Goal: Task Accomplishment & Management: Manage account settings

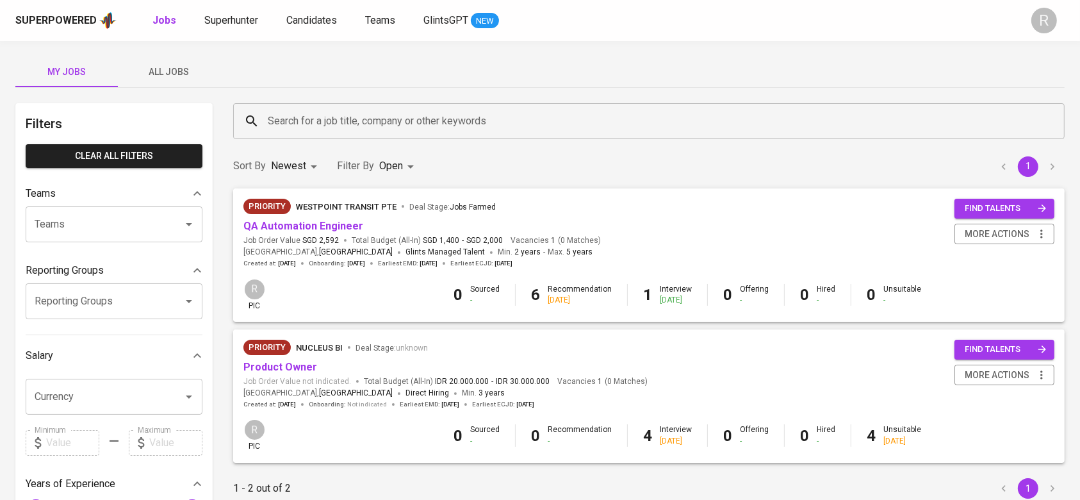
click at [186, 70] on span "All Jobs" at bounding box center [169, 72] width 87 height 16
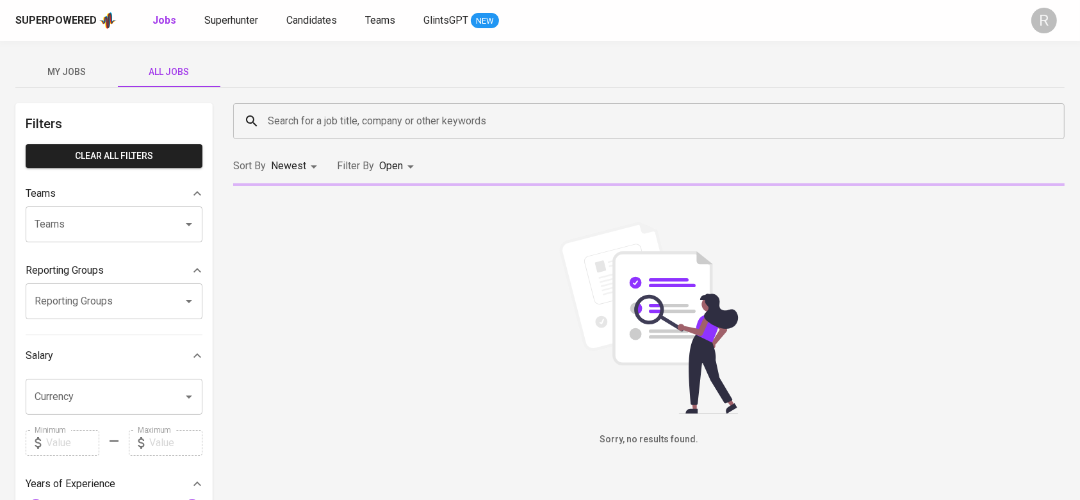
click at [317, 117] on input "Search for a job title, company or other keywords" at bounding box center [652, 121] width 775 height 24
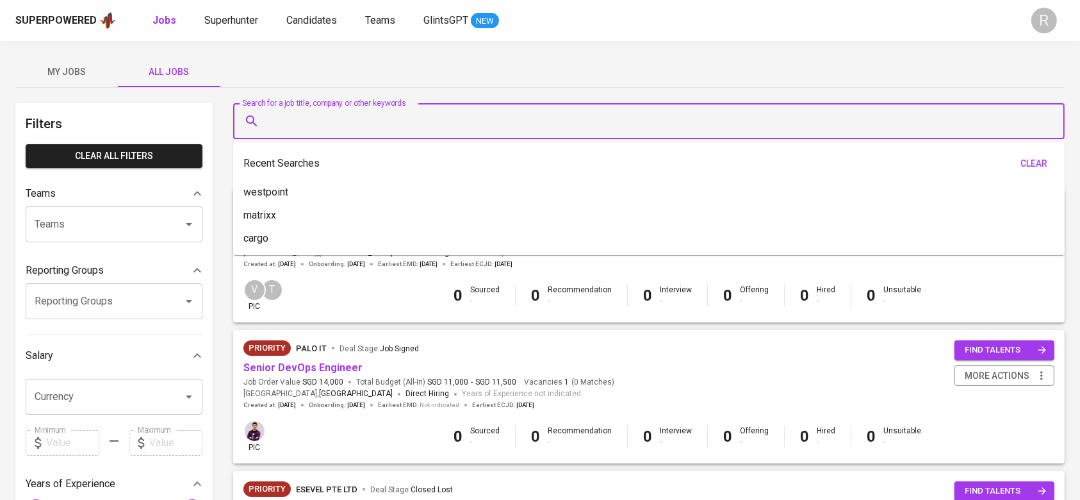
type input "n"
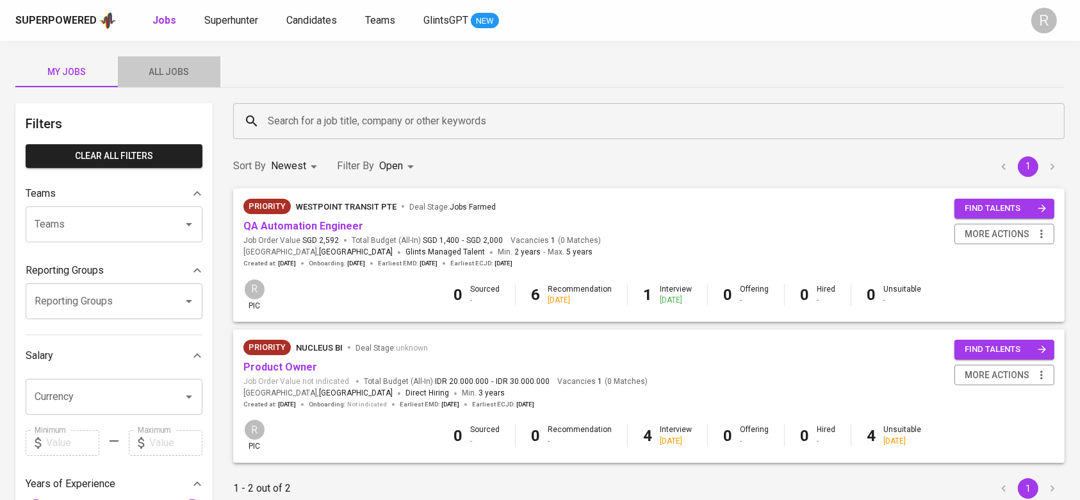
click at [149, 74] on span "All Jobs" at bounding box center [169, 72] width 87 height 16
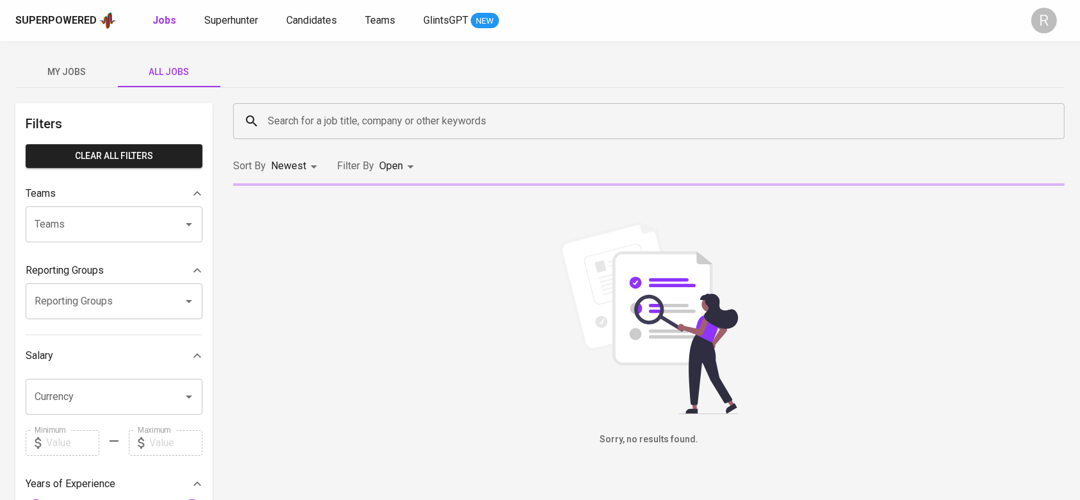
click at [307, 103] on div "Search for a job title, company or other keywords" at bounding box center [648, 121] width 831 height 36
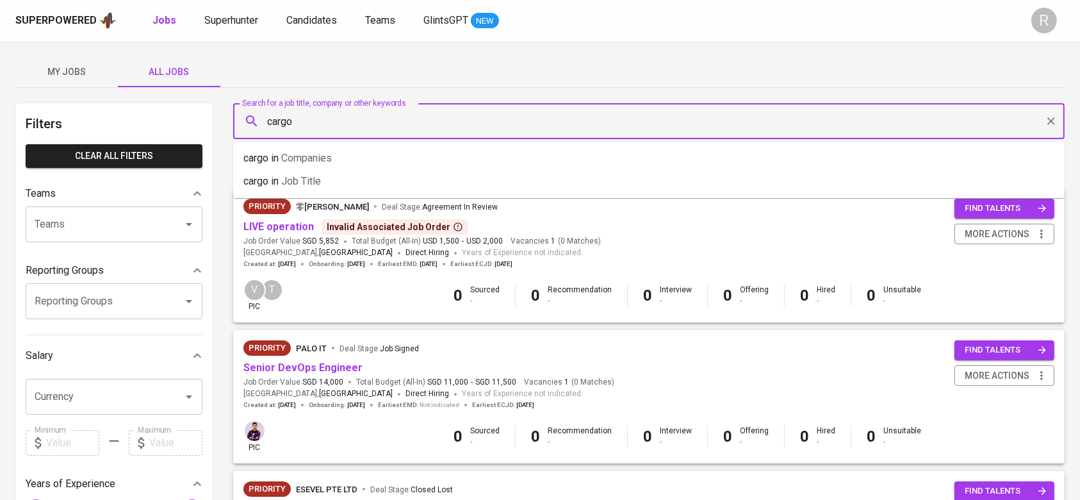
type input "cargo"
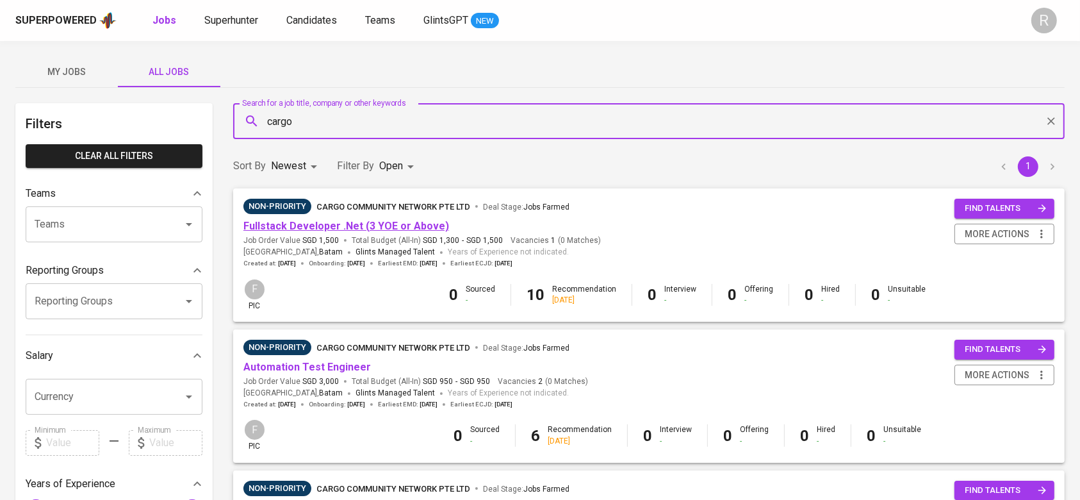
click at [326, 224] on link "Fullstack Developer .Net (3 YOE or Above)" at bounding box center [346, 226] width 206 height 12
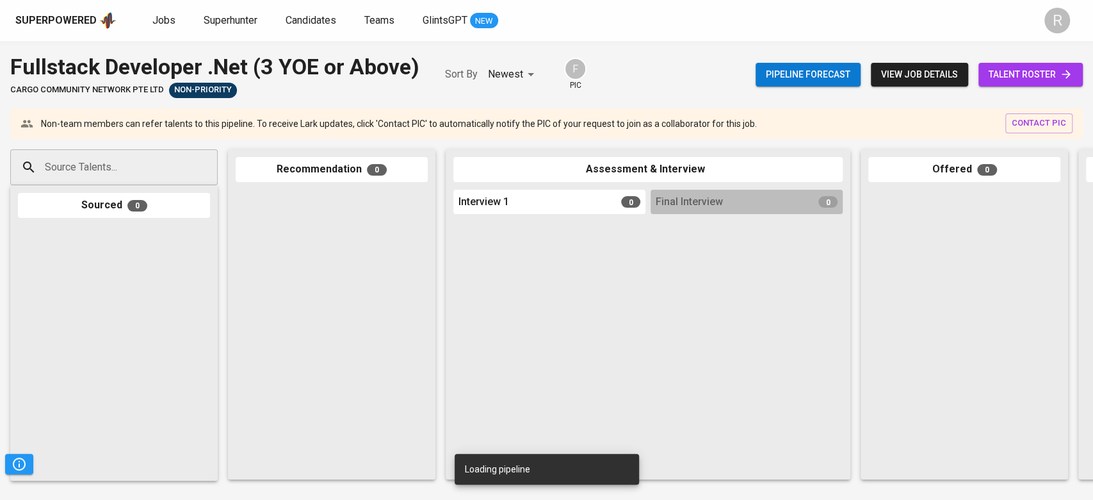
click at [1022, 74] on span "talent roster" at bounding box center [1031, 75] width 84 height 16
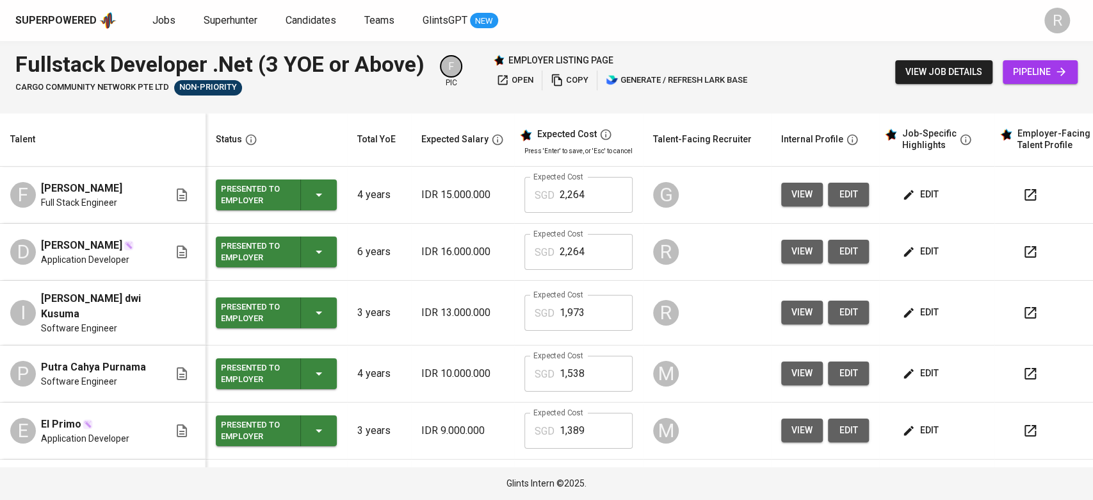
click at [802, 305] on button "view" at bounding box center [802, 312] width 42 height 24
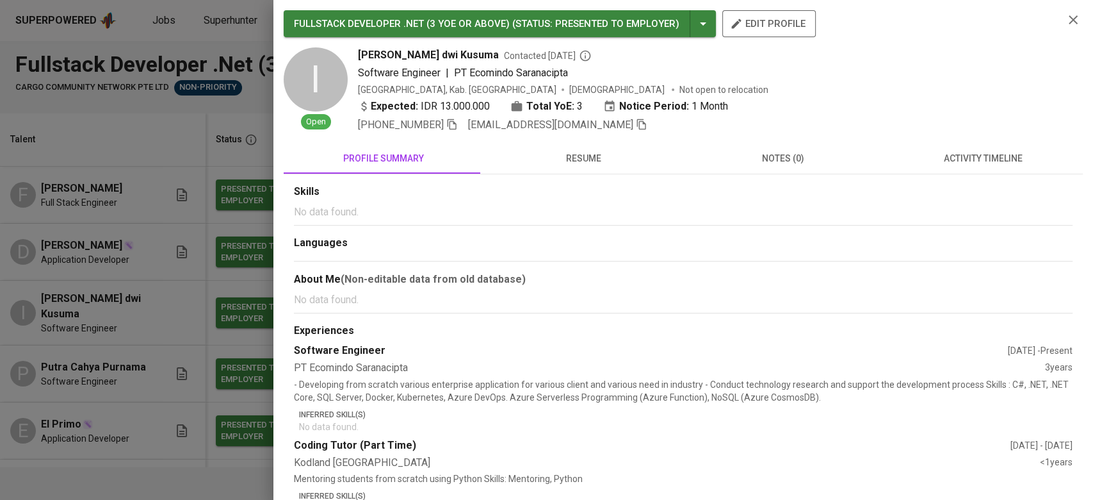
click at [637, 123] on icon "button" at bounding box center [641, 124] width 9 height 11
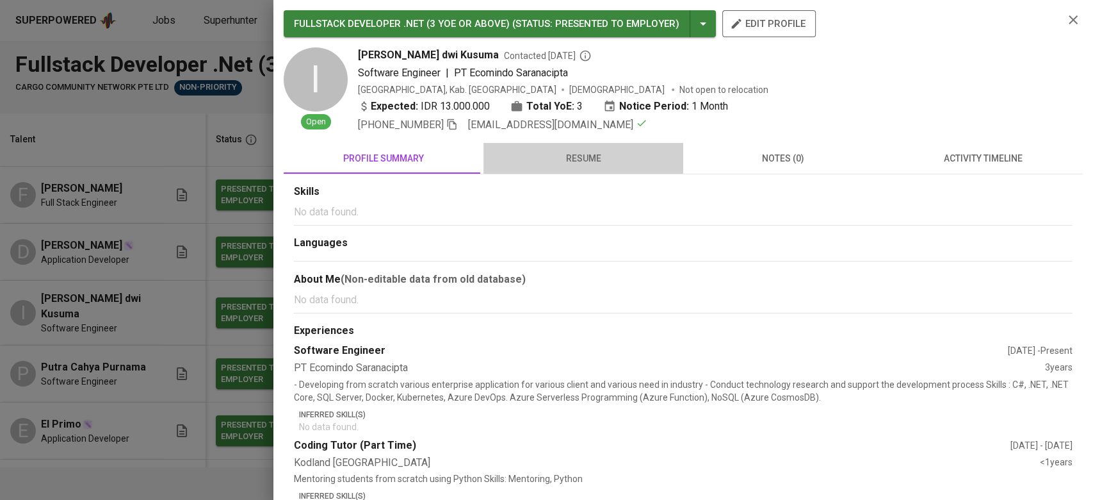
click at [587, 161] on span "resume" at bounding box center [583, 159] width 184 height 16
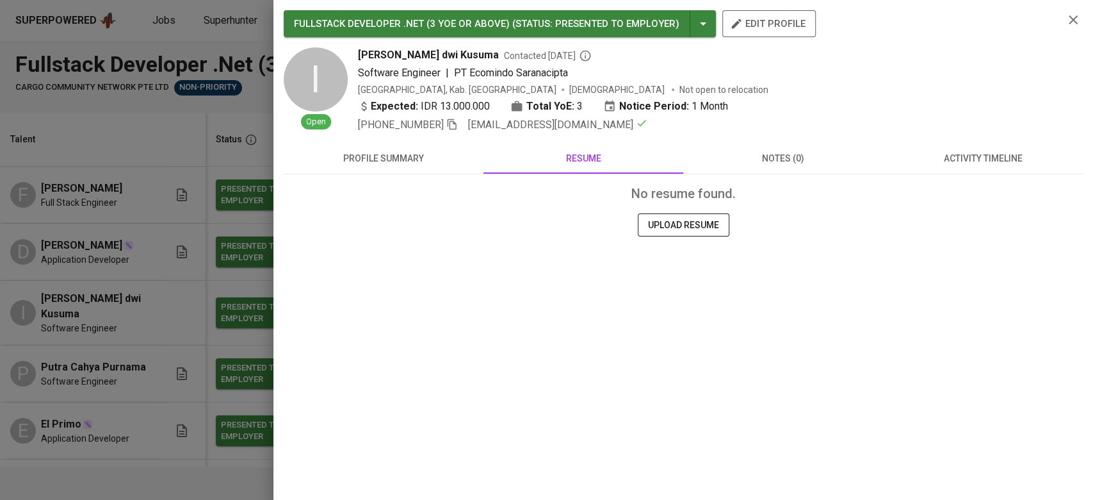
click at [1073, 15] on icon "button" at bounding box center [1073, 19] width 15 height 15
